Goal: Navigation & Orientation: Find specific page/section

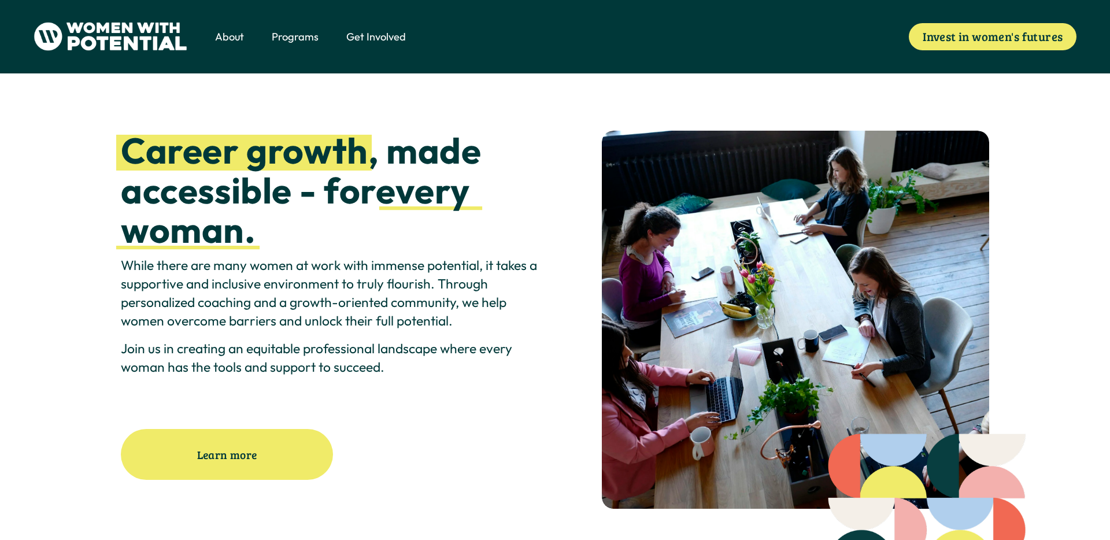
click at [0, 0] on span "Meet the Board" at bounding box center [0, 0] width 0 height 0
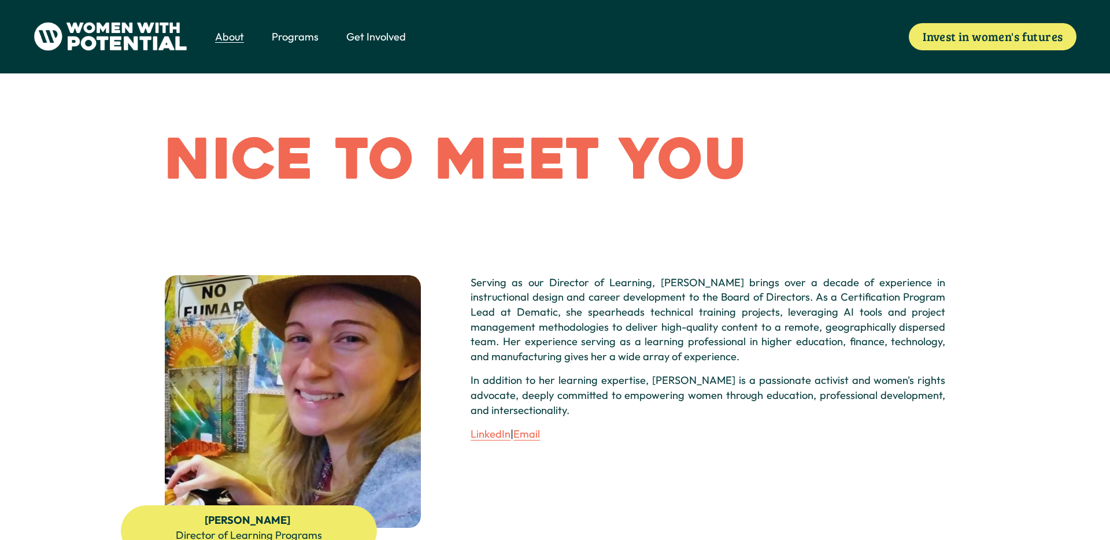
click at [0, 0] on span "1:1 Coaching" at bounding box center [0, 0] width 0 height 0
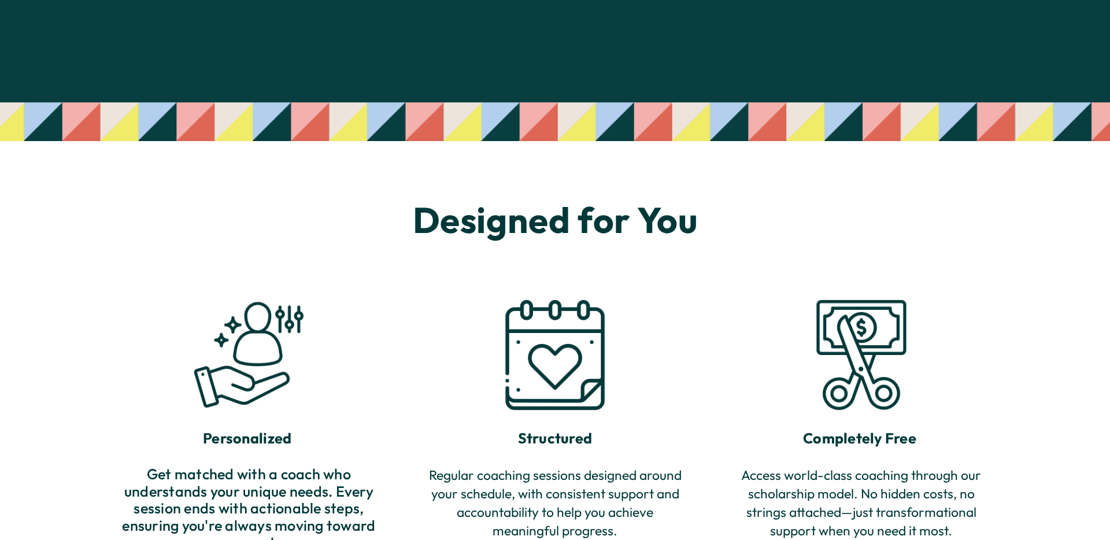
scroll to position [993, 0]
